Goal: Check status: Check status

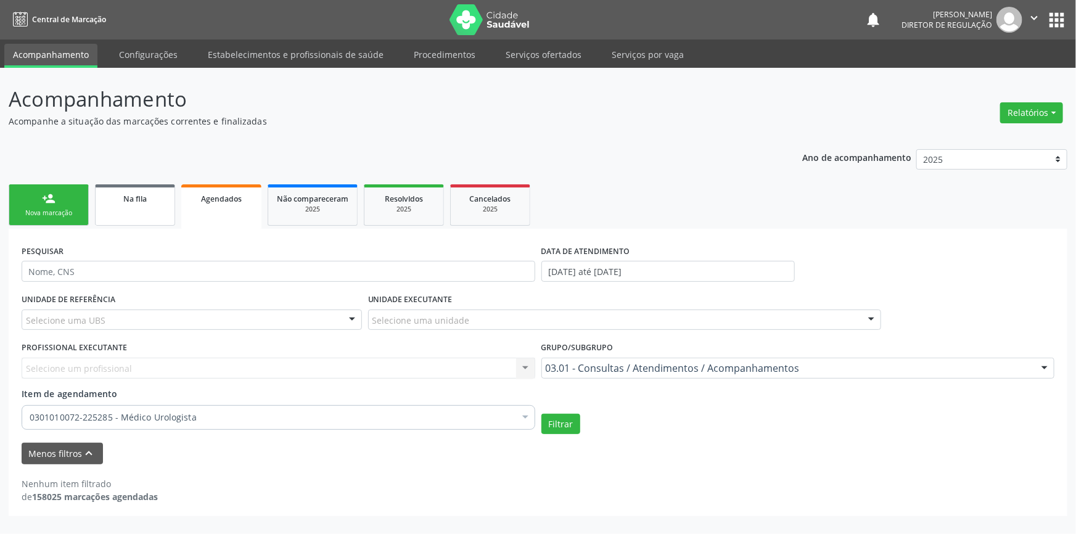
click at [146, 207] on link "Na fila" at bounding box center [135, 204] width 80 height 41
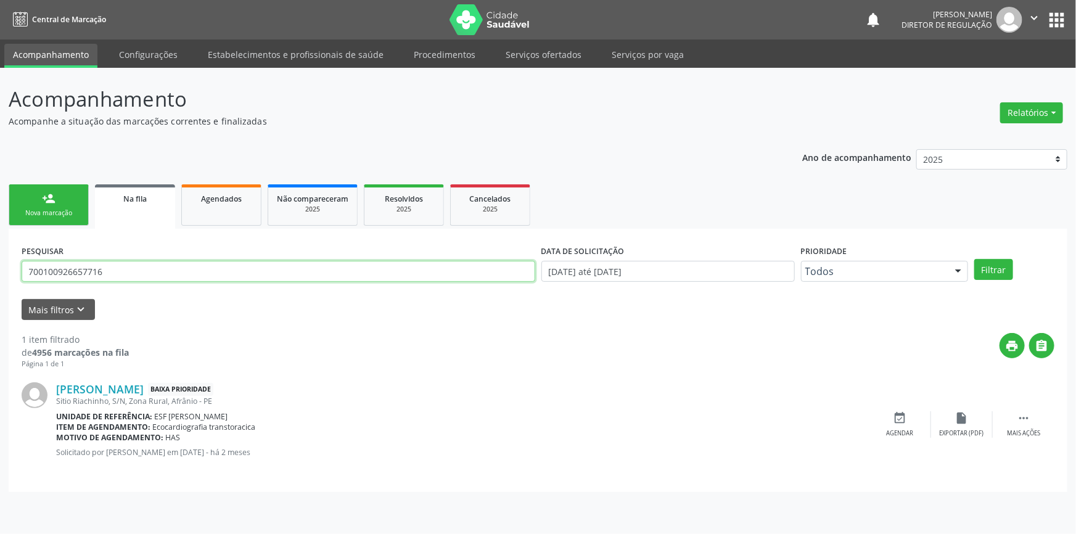
drag, startPoint x: 162, startPoint y: 276, endPoint x: 0, endPoint y: 274, distance: 161.5
click at [0, 274] on div "Acompanhamento Acompanhe a situação das marcações correntes e finalizadas Relat…" at bounding box center [538, 301] width 1076 height 466
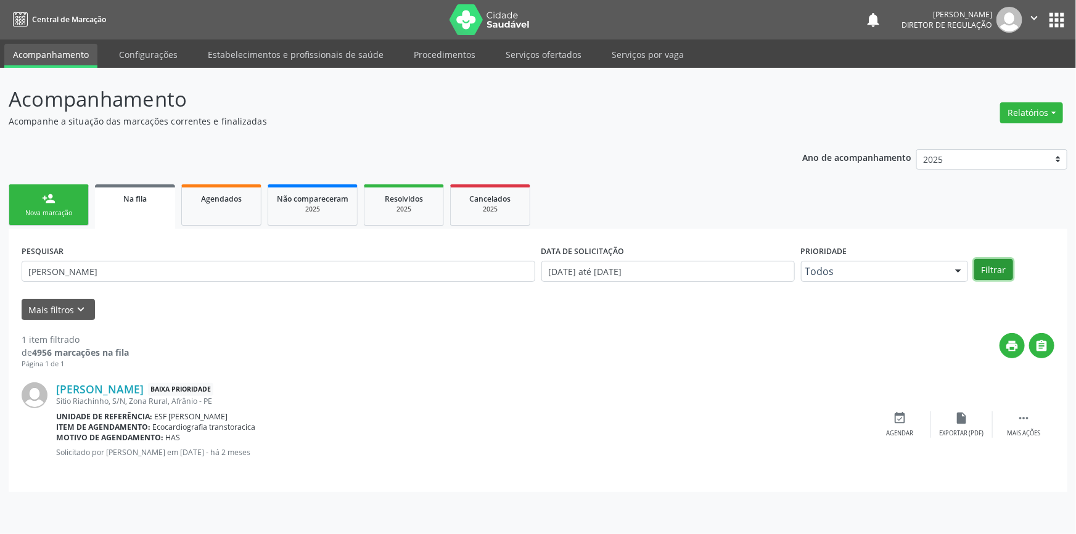
click at [990, 266] on button "Filtrar" at bounding box center [993, 269] width 39 height 21
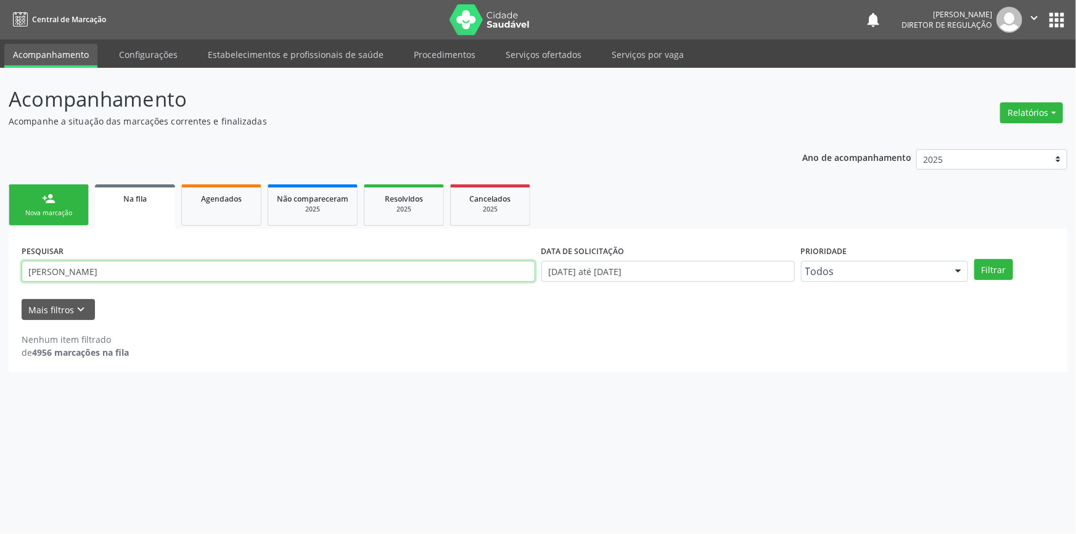
drag, startPoint x: 176, startPoint y: 274, endPoint x: 76, endPoint y: 268, distance: 99.4
click at [76, 268] on input "[PERSON_NAME]" at bounding box center [279, 271] width 514 height 21
click at [165, 280] on input "[PERSON_NAME]" at bounding box center [279, 271] width 514 height 21
drag, startPoint x: 167, startPoint y: 277, endPoint x: 0, endPoint y: 278, distance: 167.1
click at [0, 280] on div "Acompanhamento Acompanhe a situação das marcações correntes e finalizadas Relat…" at bounding box center [538, 301] width 1076 height 466
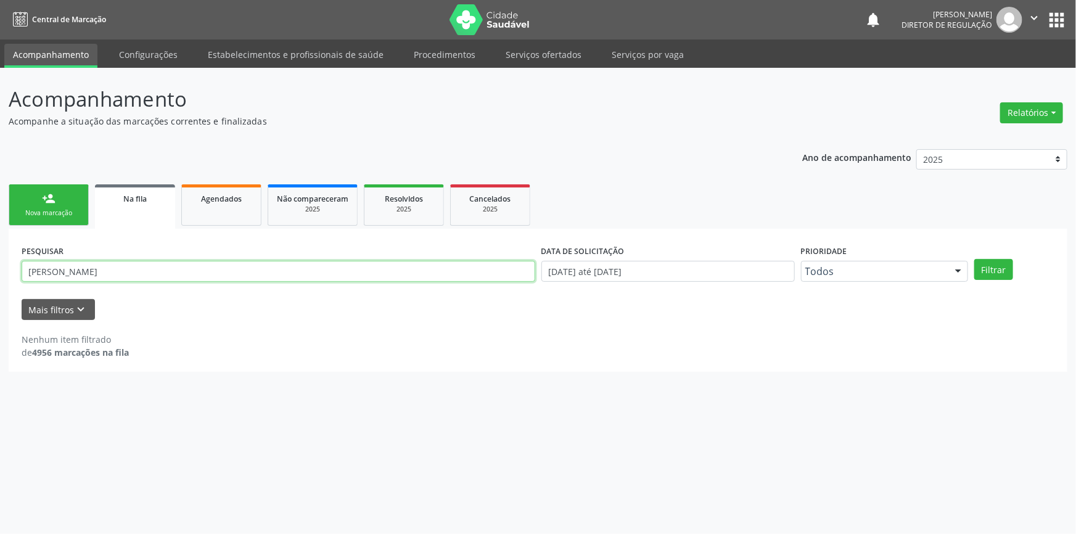
paste input "095.123.824-82"
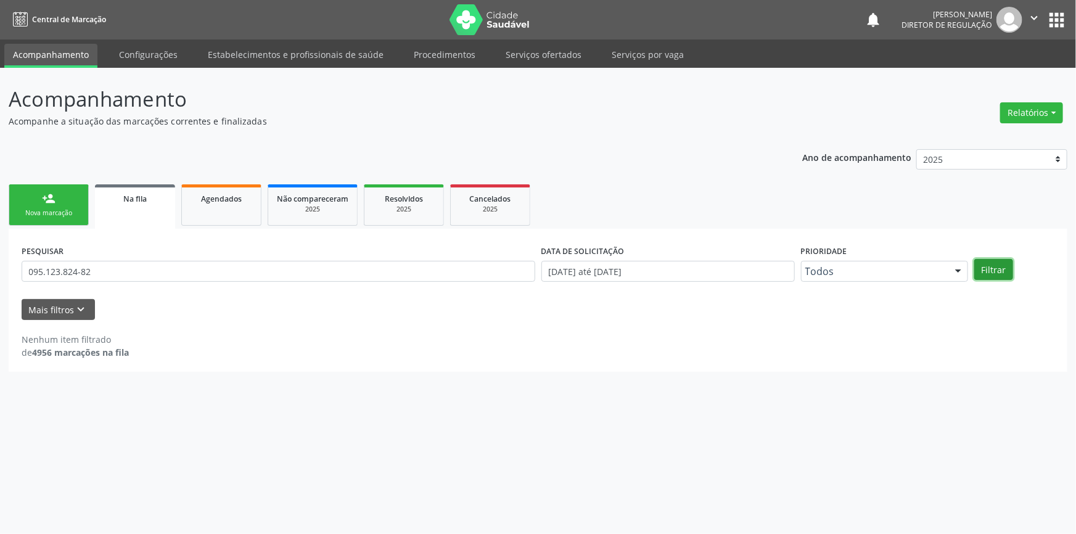
click at [992, 276] on button "Filtrar" at bounding box center [993, 269] width 39 height 21
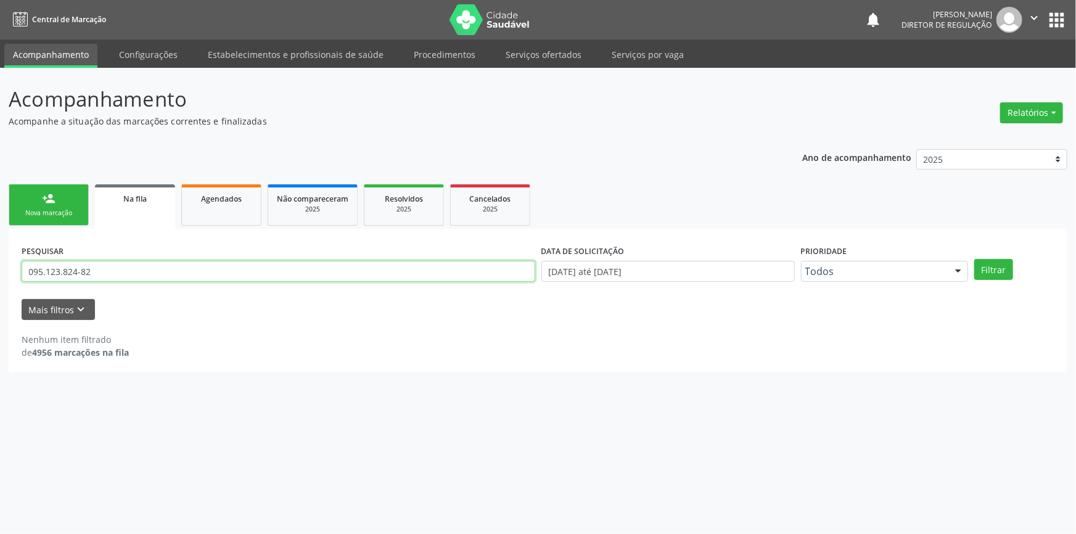
drag, startPoint x: 137, startPoint y: 270, endPoint x: 0, endPoint y: 271, distance: 136.9
click at [0, 271] on div "Acompanhamento Acompanhe a situação das marcações correntes e finalizadas Relat…" at bounding box center [538, 301] width 1076 height 466
paste input "709803082801790"
type input "709803082801790"
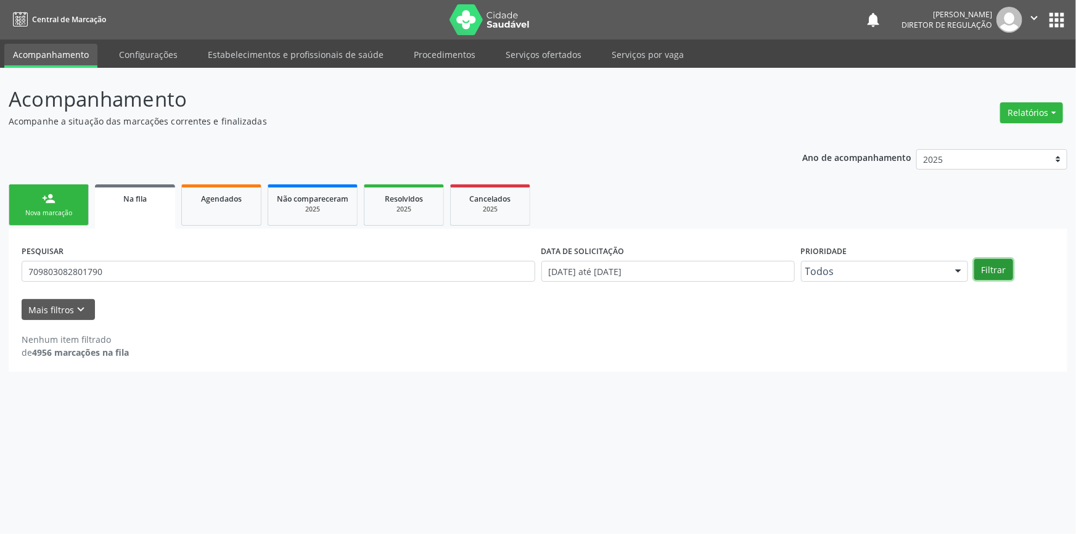
click at [994, 268] on button "Filtrar" at bounding box center [993, 269] width 39 height 21
